Goal: Check status

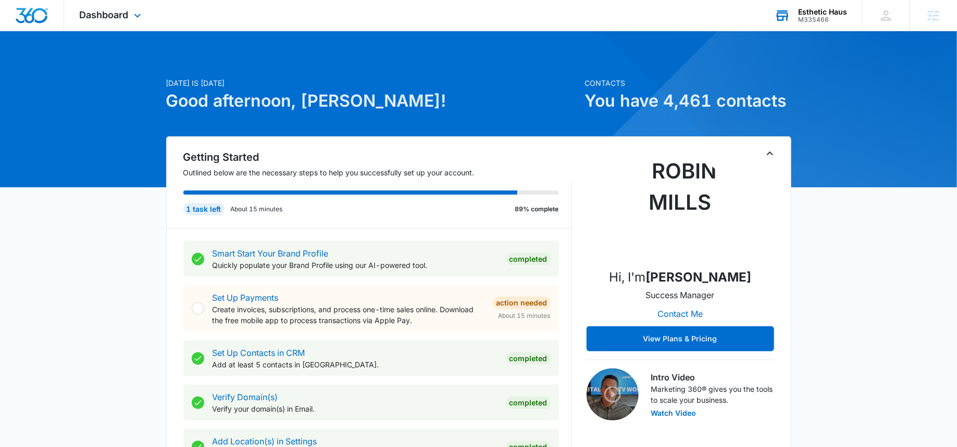
click at [821, 18] on div "M335466" at bounding box center [822, 19] width 49 height 7
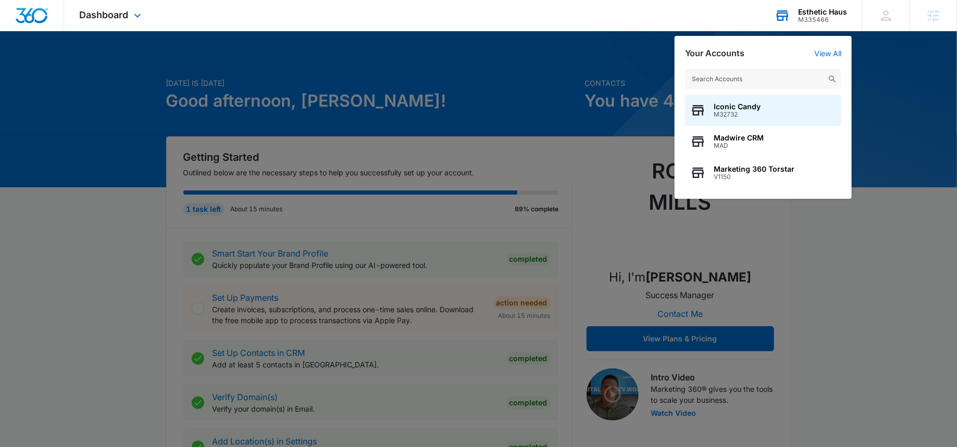
click at [723, 77] on input "text" at bounding box center [763, 79] width 156 height 21
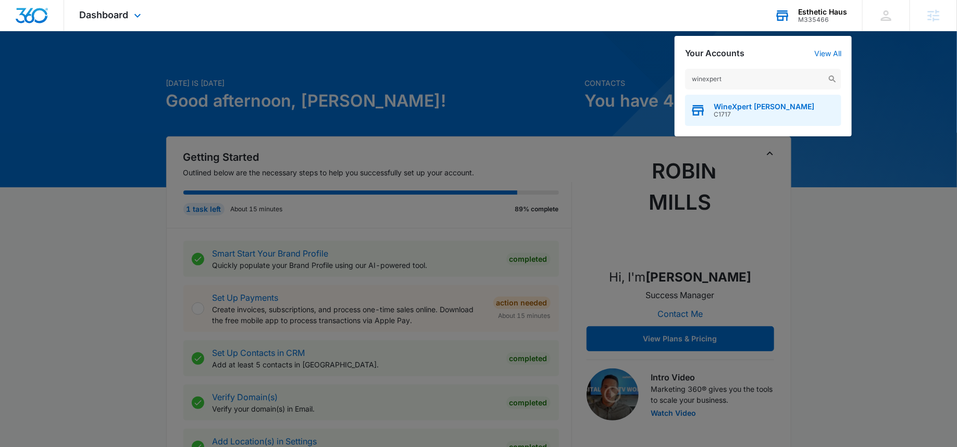
type input "winexpert"
click at [716, 111] on span "C1717" at bounding box center [763, 114] width 101 height 7
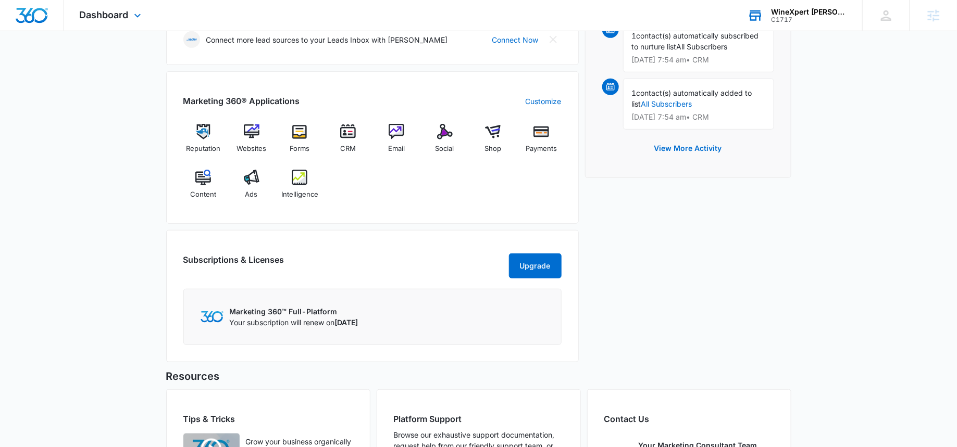
scroll to position [298, 0]
click at [400, 130] on img at bounding box center [397, 131] width 16 height 16
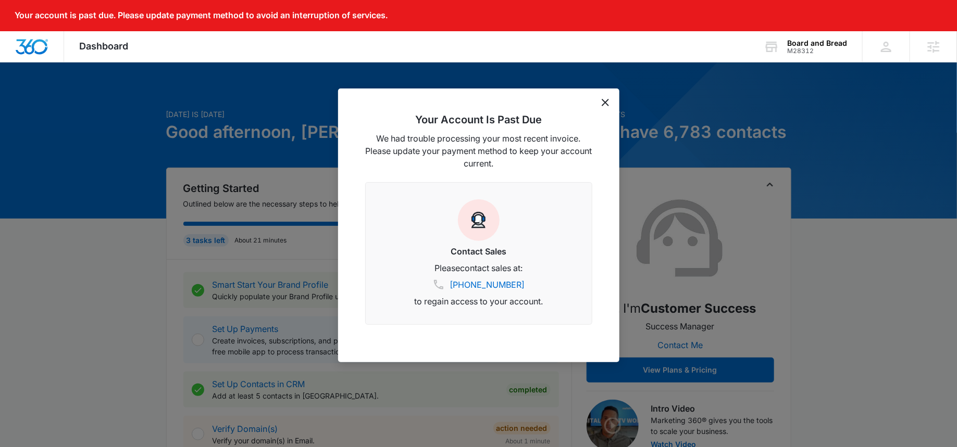
click at [607, 102] on icon "dismiss this dialog" at bounding box center [605, 102] width 7 height 7
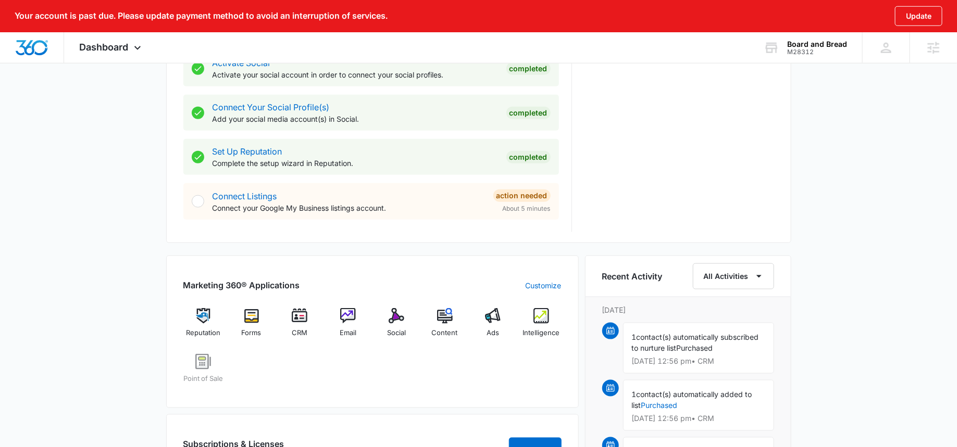
scroll to position [459, 0]
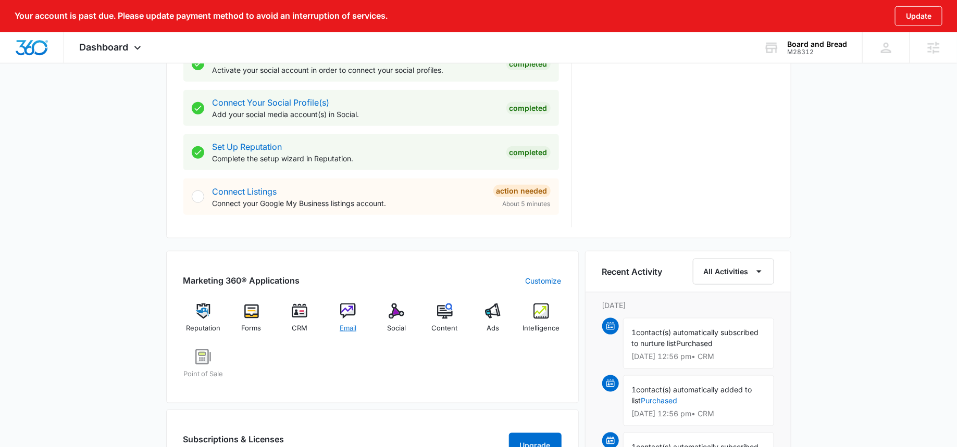
click at [351, 327] on span "Email" at bounding box center [348, 328] width 17 height 10
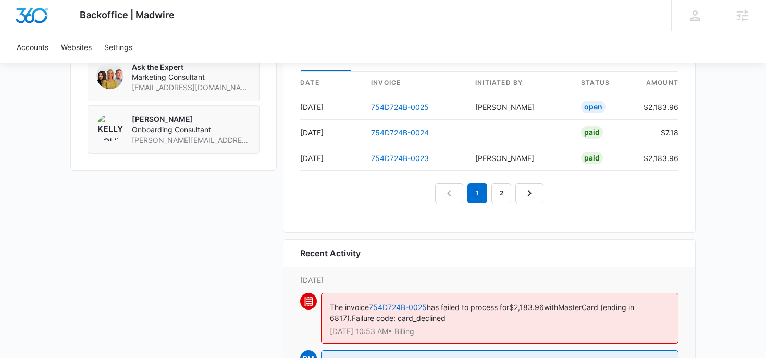
scroll to position [1103, 0]
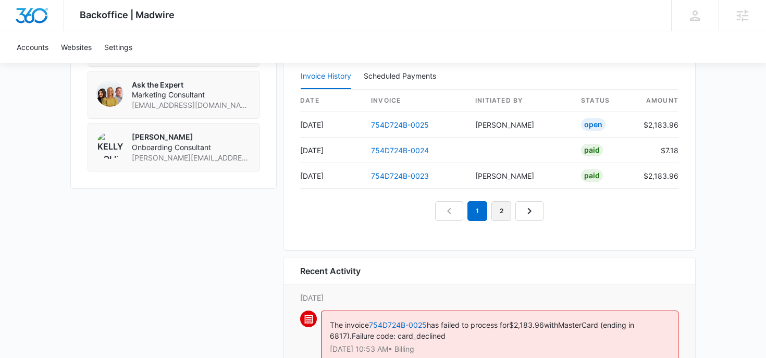
click at [499, 216] on link "2" at bounding box center [501, 211] width 20 height 20
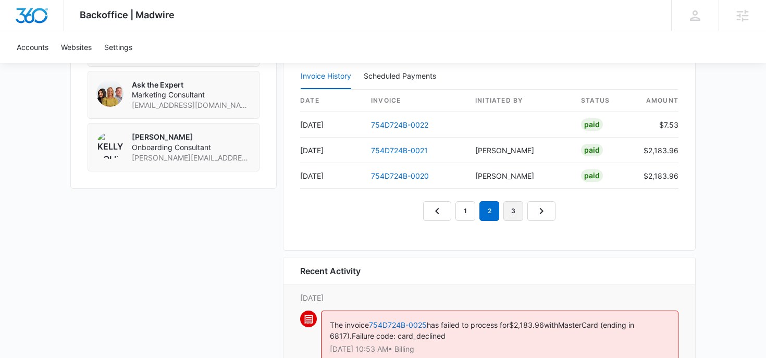
click at [512, 203] on link "3" at bounding box center [513, 211] width 20 height 20
click at [527, 215] on link "4" at bounding box center [525, 211] width 20 height 20
click at [536, 209] on link "5" at bounding box center [537, 211] width 20 height 20
click at [548, 212] on link "6" at bounding box center [549, 211] width 20 height 20
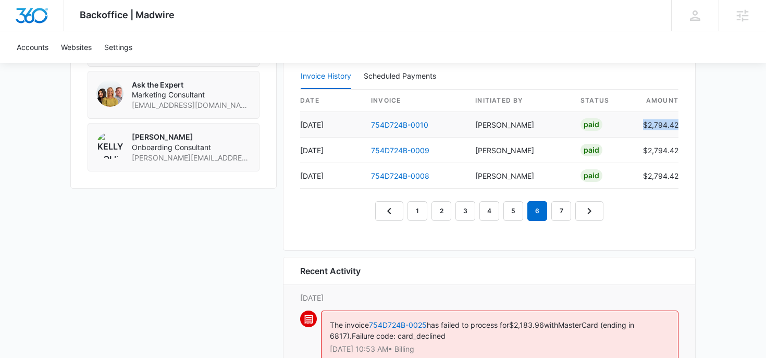
drag, startPoint x: 641, startPoint y: 122, endPoint x: 678, endPoint y: 122, distance: 36.5
click at [678, 122] on td "$2,794.42" at bounding box center [656, 125] width 44 height 26
copy td "$2,794.42"
click at [399, 125] on link "754D724B-0010" at bounding box center [399, 124] width 57 height 9
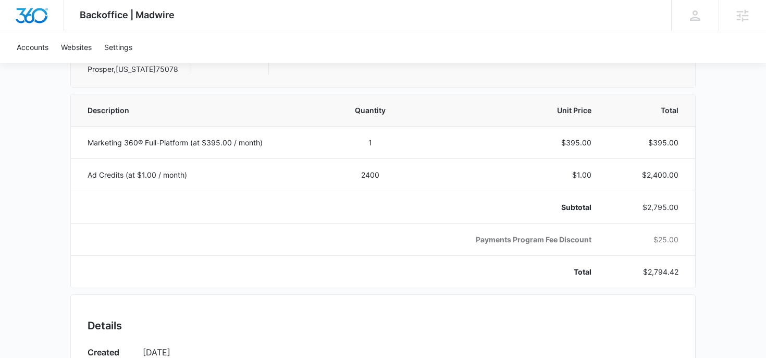
scroll to position [189, 0]
